Goal: Task Accomplishment & Management: Complete application form

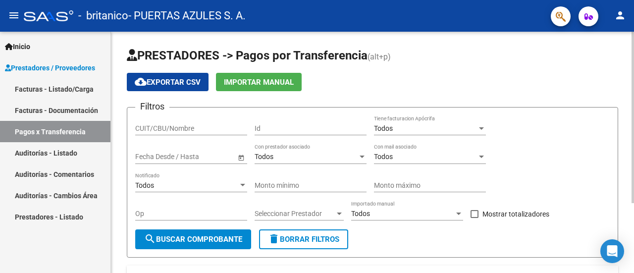
click at [516, 91] on div "cloud_download Exportar CSV Importar Manual" at bounding box center [372, 82] width 491 height 18
drag, startPoint x: 489, startPoint y: 84, endPoint x: 591, endPoint y: 81, distance: 101.6
click at [591, 81] on div "cloud_download Exportar CSV Importar Manual" at bounding box center [372, 82] width 491 height 18
drag, startPoint x: 61, startPoint y: 90, endPoint x: 65, endPoint y: 98, distance: 8.7
click at [61, 90] on link "Facturas - Listado/Carga" at bounding box center [55, 88] width 110 height 21
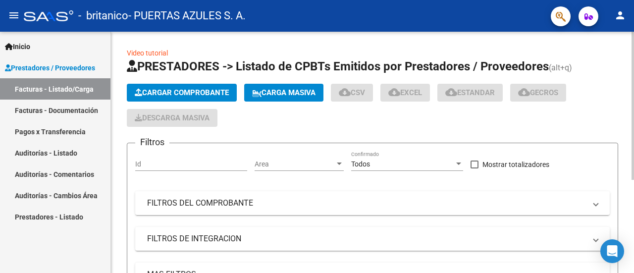
click at [198, 92] on span "Cargar Comprobante" at bounding box center [182, 92] width 94 height 9
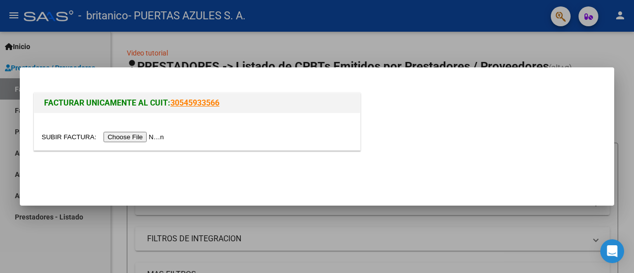
click at [129, 135] on input "file" at bounding box center [104, 137] width 125 height 10
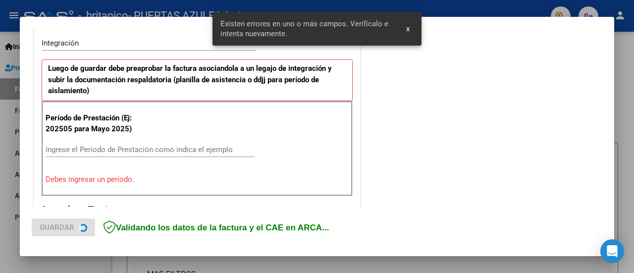
scroll to position [248, 0]
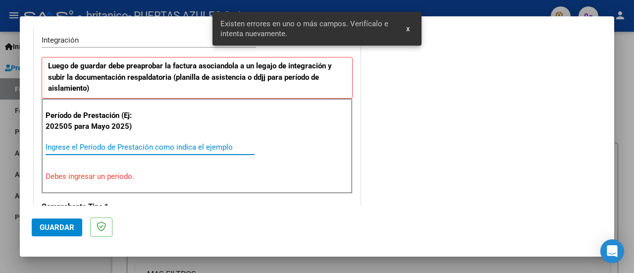
click at [76, 144] on input "Ingrese el Período de Prestación como indica el ejemplo" at bounding box center [150, 147] width 209 height 9
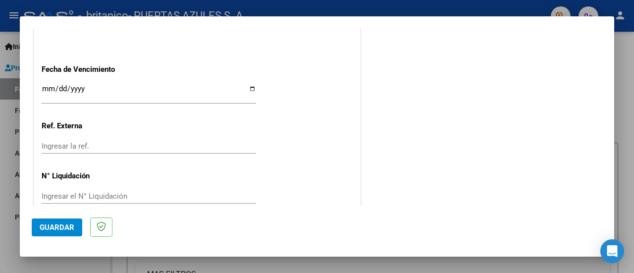
scroll to position [715, 0]
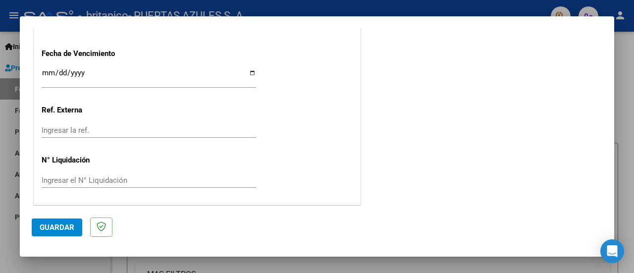
type input "202509"
click at [55, 233] on button "Guardar" at bounding box center [57, 227] width 51 height 18
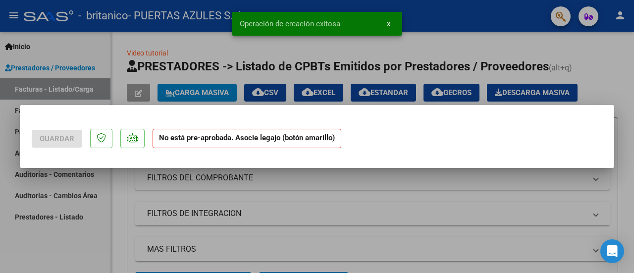
scroll to position [0, 0]
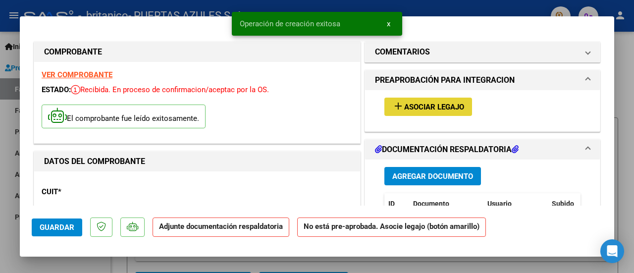
click at [406, 106] on span "Asociar Legajo" at bounding box center [434, 107] width 60 height 9
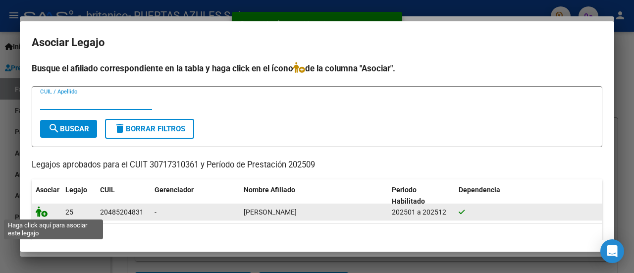
click at [42, 212] on icon at bounding box center [42, 211] width 12 height 11
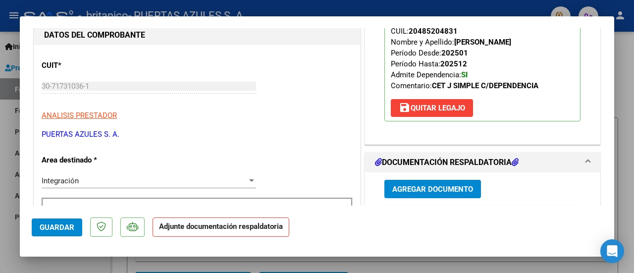
scroll to position [198, 0]
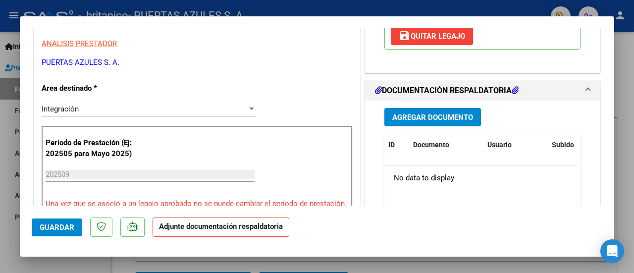
click at [432, 110] on button "Agregar Documento" at bounding box center [432, 117] width 97 height 18
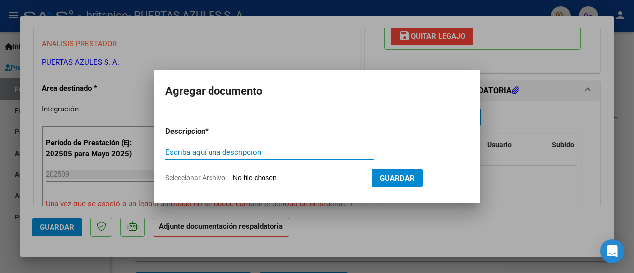
click at [223, 151] on input "Escriba aquí una descripcion" at bounding box center [269, 152] width 209 height 9
type input "p"
type input "PLANILLA DE ASISTENCIA SEPTIEMBRE 2025"
click at [278, 174] on input "Seleccionar Archivo" at bounding box center [298, 178] width 131 height 9
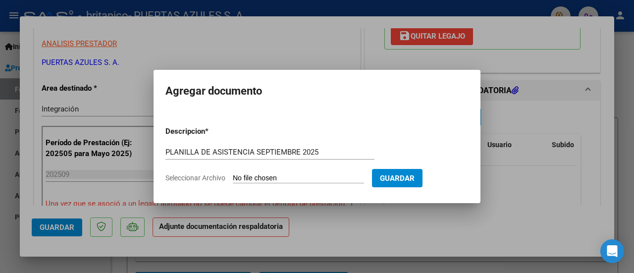
type input "C:\fakepath\ASIST [PERSON_NAME] SEPT CET.pdf"
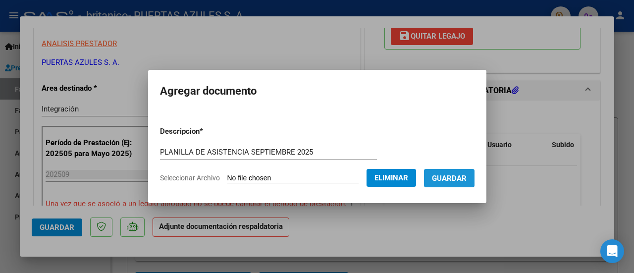
drag, startPoint x: 455, startPoint y: 180, endPoint x: 453, endPoint y: 190, distance: 10.0
click at [454, 180] on span "Guardar" at bounding box center [449, 178] width 35 height 9
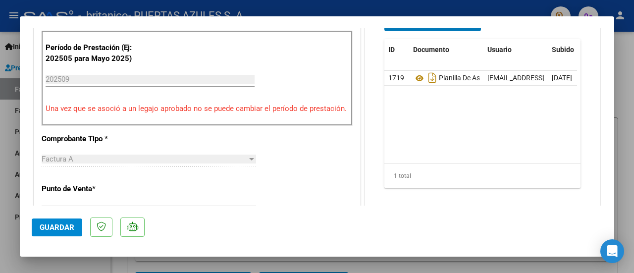
scroll to position [396, 0]
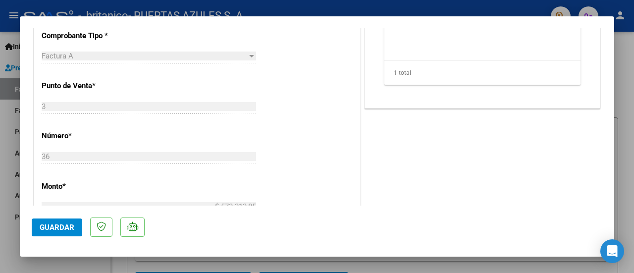
click at [62, 227] on span "Guardar" at bounding box center [57, 227] width 35 height 9
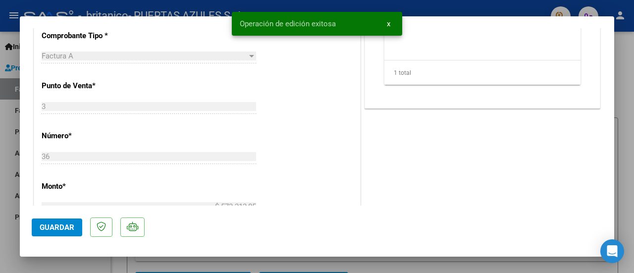
click at [46, 224] on span "Guardar" at bounding box center [57, 227] width 35 height 9
click at [633, 78] on div at bounding box center [317, 136] width 634 height 273
type input "$ 0,00"
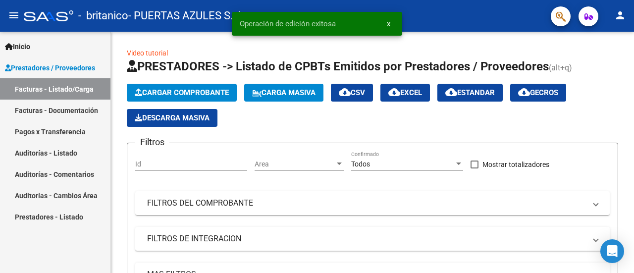
click at [66, 112] on link "Facturas - Documentación" at bounding box center [55, 110] width 110 height 21
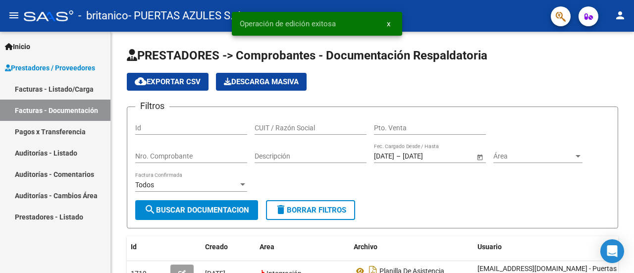
click at [60, 85] on link "Facturas - Listado/Carga" at bounding box center [55, 88] width 110 height 21
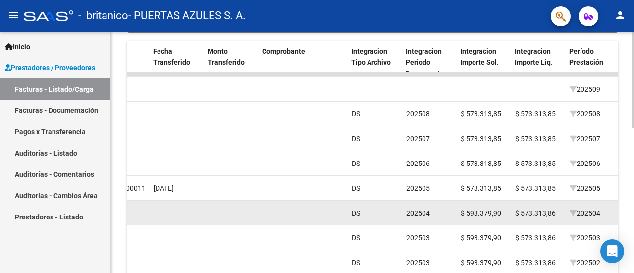
scroll to position [262, 0]
